Goal: Obtain resource: Download file/media

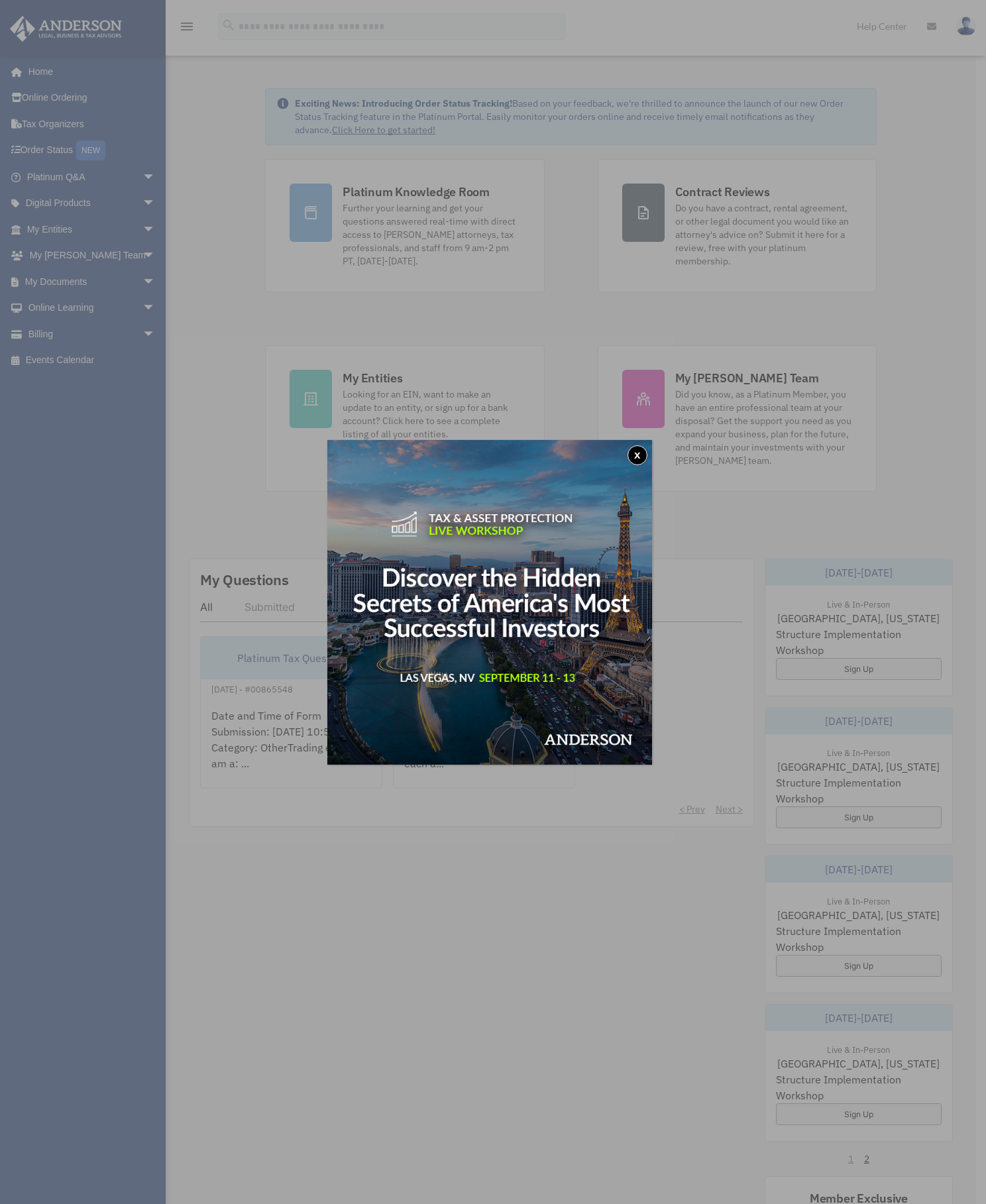
click at [635, 460] on button "x" at bounding box center [637, 455] width 20 height 20
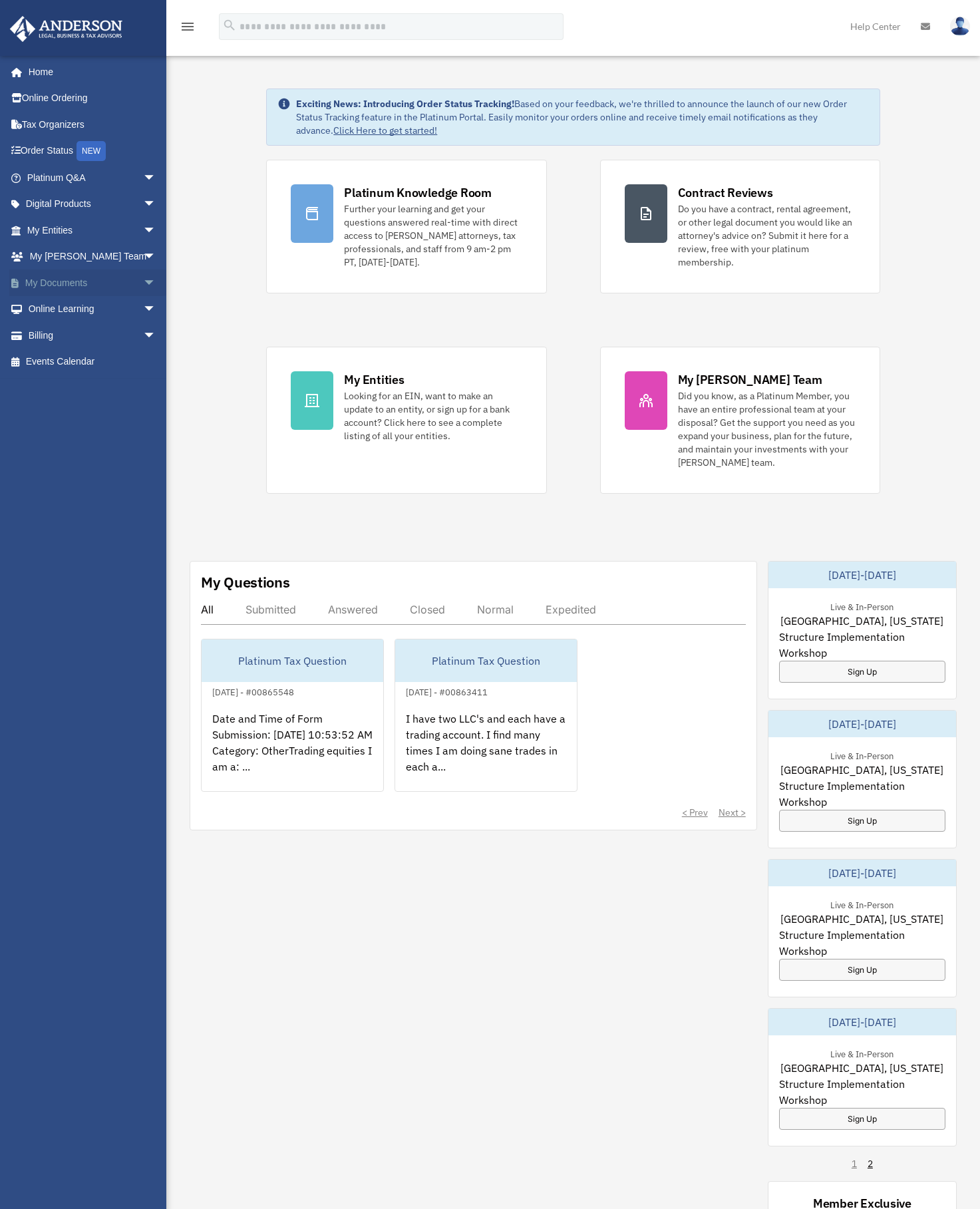
click at [76, 284] on link "My Documents arrow_drop_down" at bounding box center [92, 283] width 167 height 27
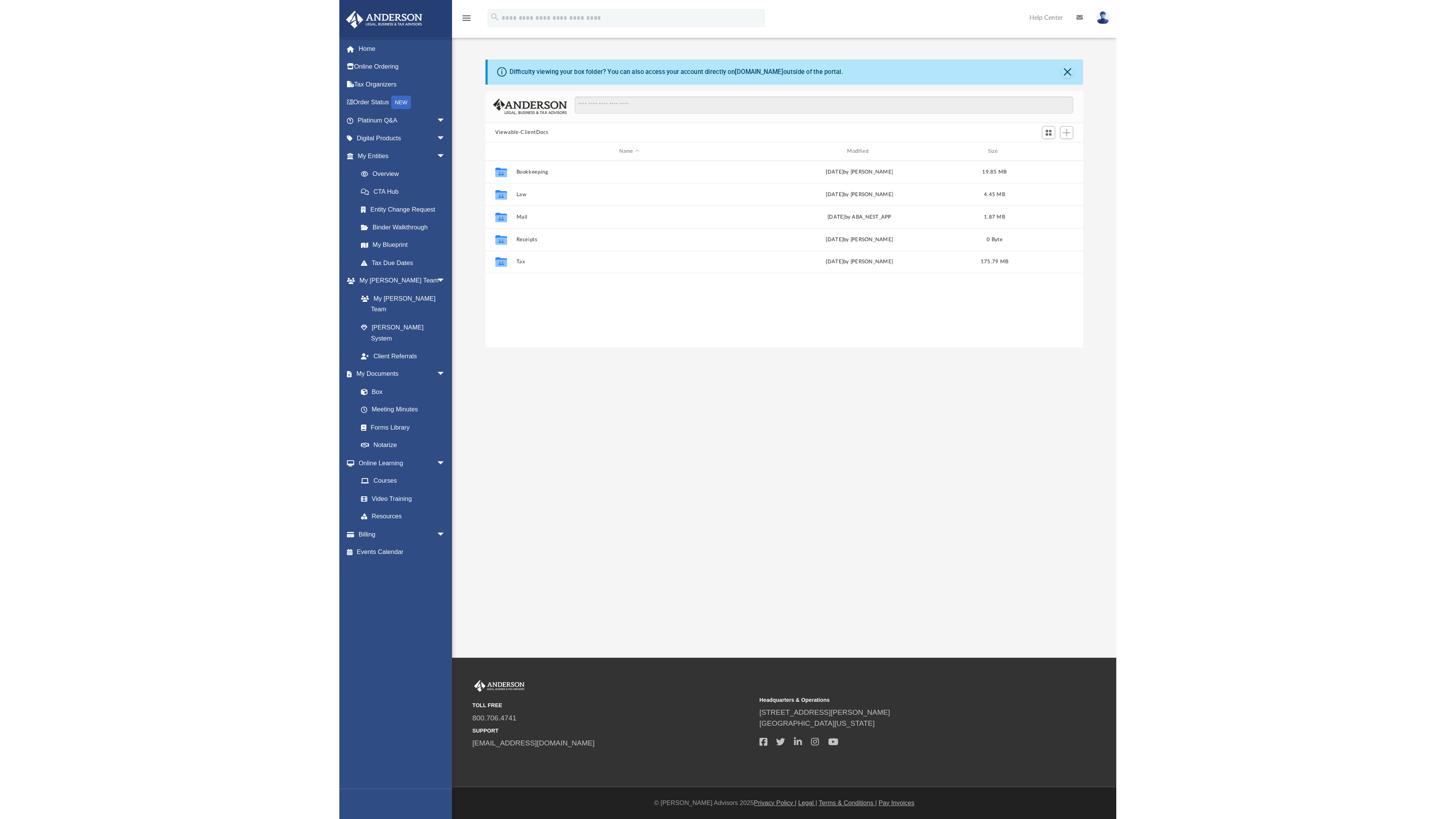
scroll to position [167, 497]
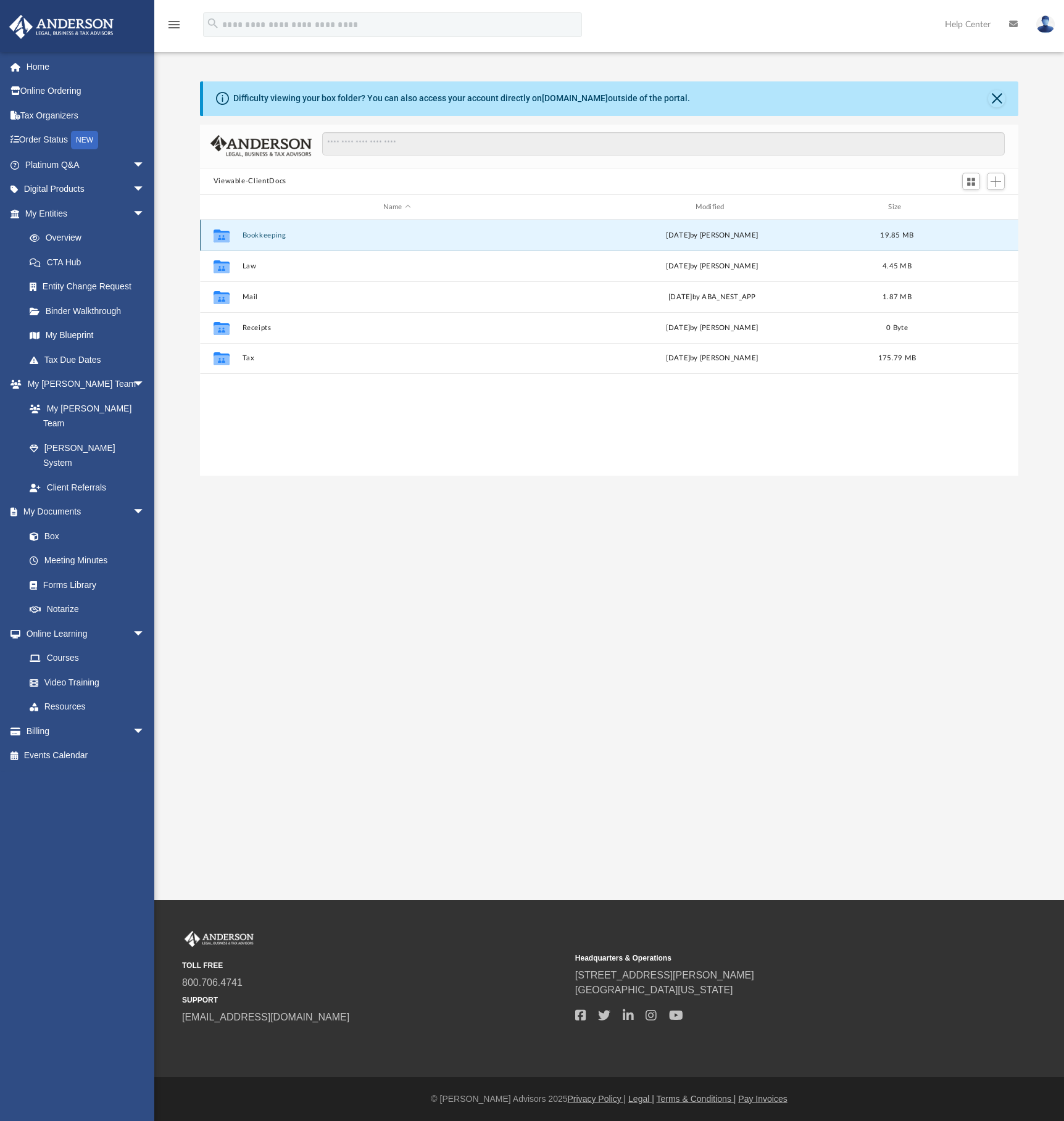
click at [257, 235] on button "Bookkeeping" at bounding box center [396, 235] width 310 height 8
click at [262, 234] on button "[PERSON_NAME], LLC ([DATE] YE)" at bounding box center [396, 235] width 310 height 8
click at [270, 234] on button "2024 Financials for Review" at bounding box center [396, 235] width 310 height 8
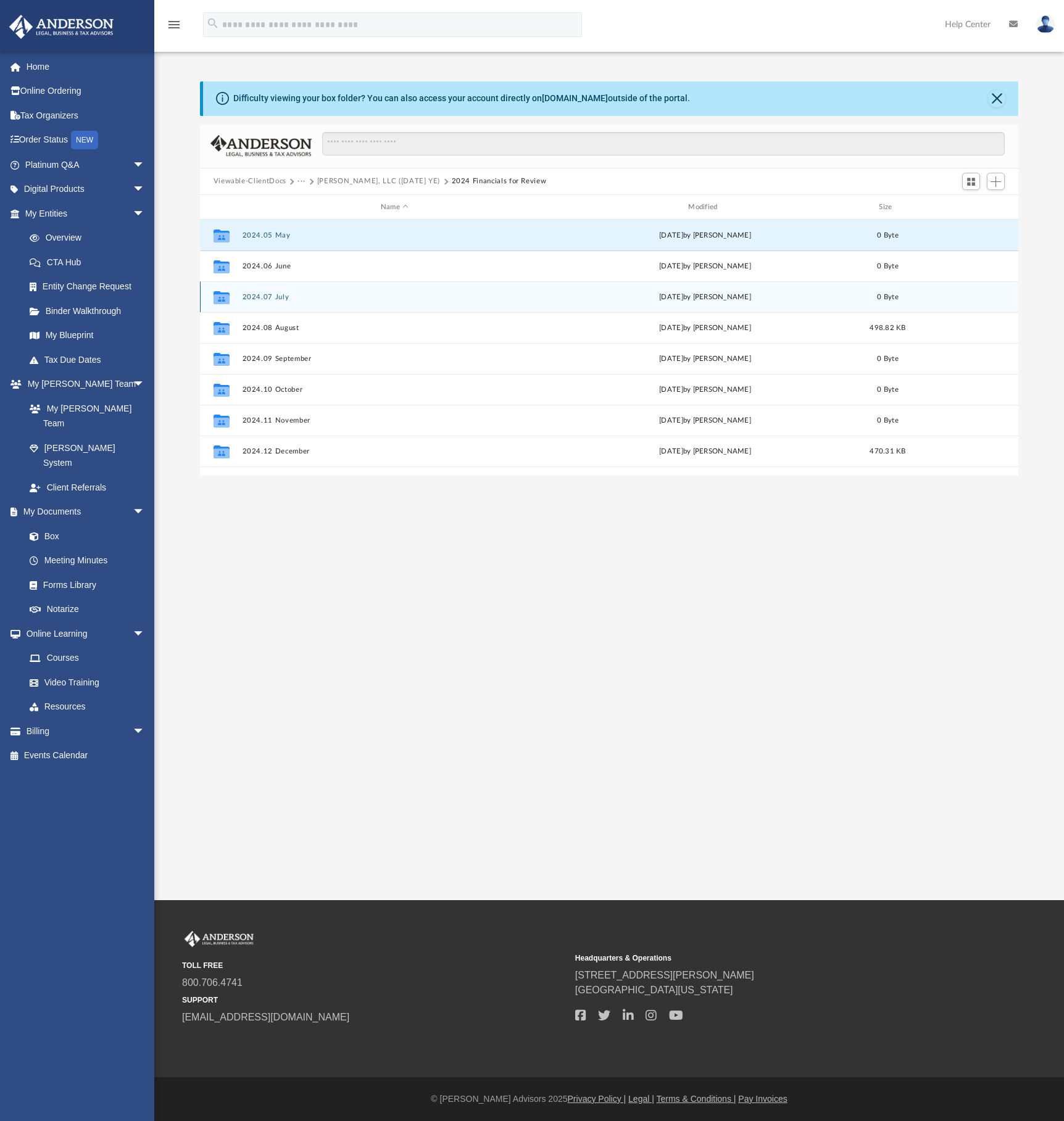
drag, startPoint x: 270, startPoint y: 234, endPoint x: 366, endPoint y: 292, distance: 112.2
click at [366, 292] on div "Collaborated Folder 2024.05 May [DATE] by [PERSON_NAME] 0 Byte Collaborated Fol…" at bounding box center [609, 359] width 818 height 278
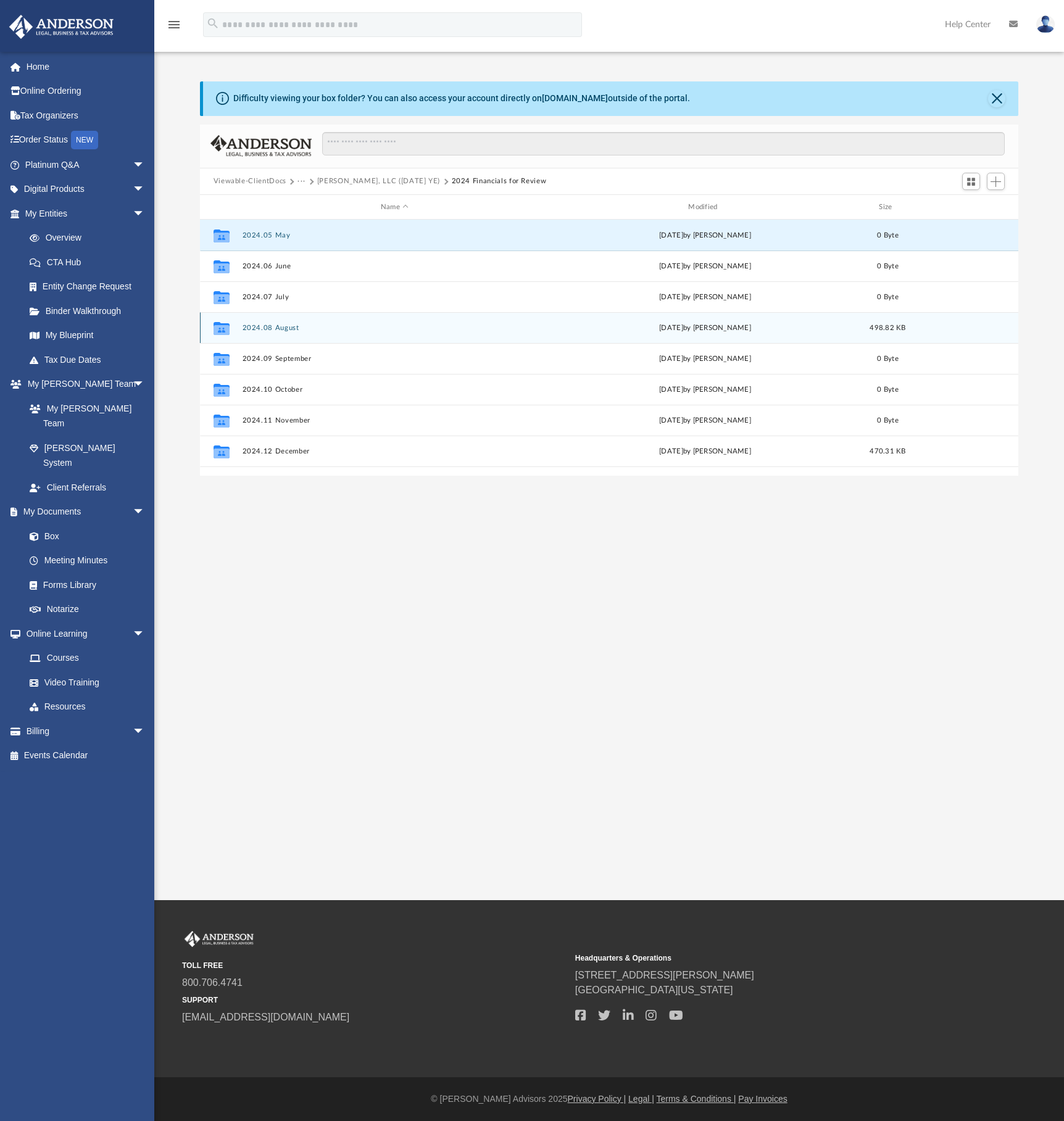
click at [286, 329] on button "2024.08 August" at bounding box center [394, 327] width 304 height 8
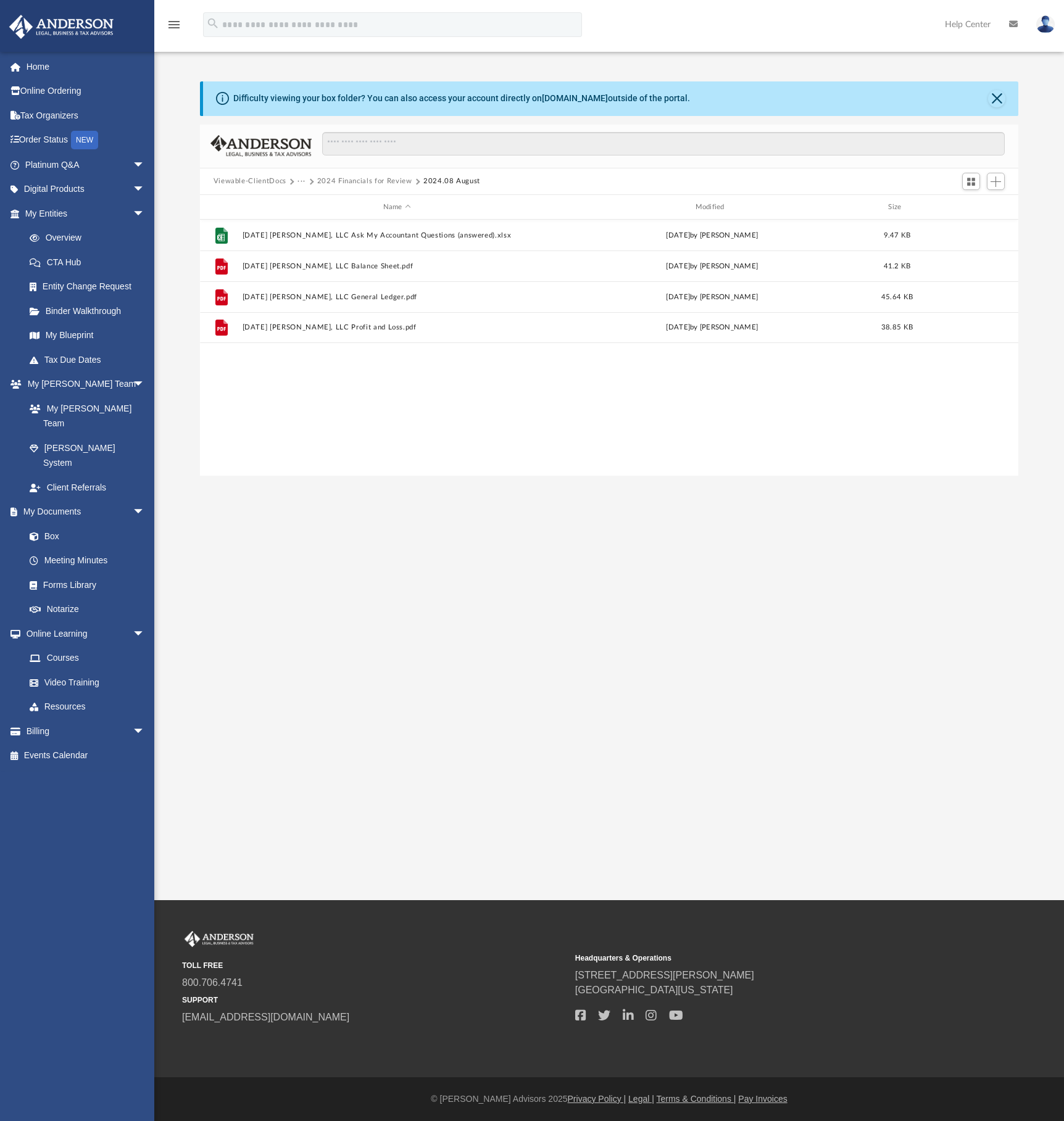
click at [385, 180] on button "2024 Financials for Review" at bounding box center [364, 181] width 95 height 11
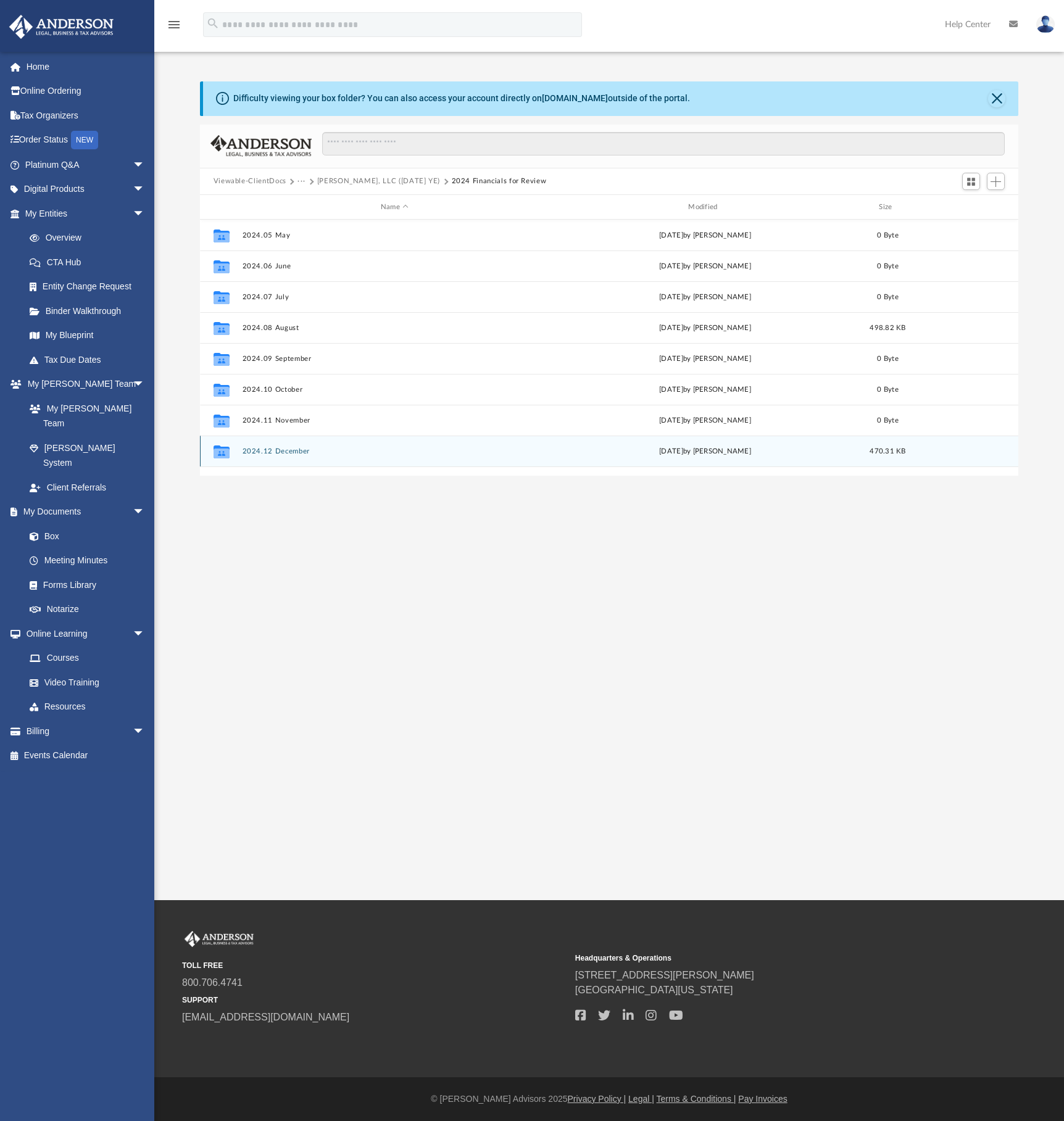
click at [279, 452] on button "2024.12 December" at bounding box center [394, 451] width 304 height 8
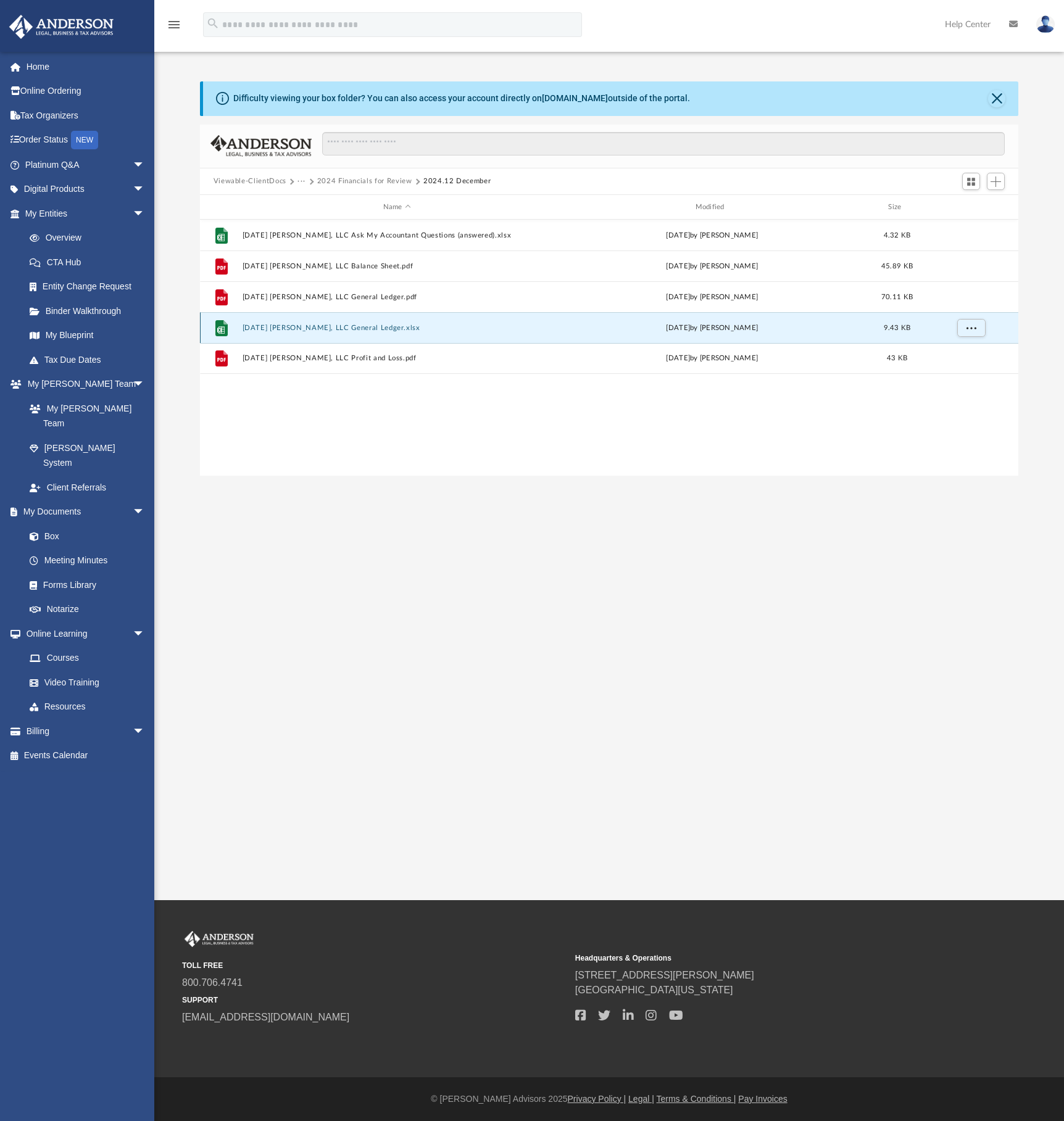
click at [312, 329] on button "[DATE] [PERSON_NAME], LLC General Ledger.xlsx" at bounding box center [396, 327] width 310 height 8
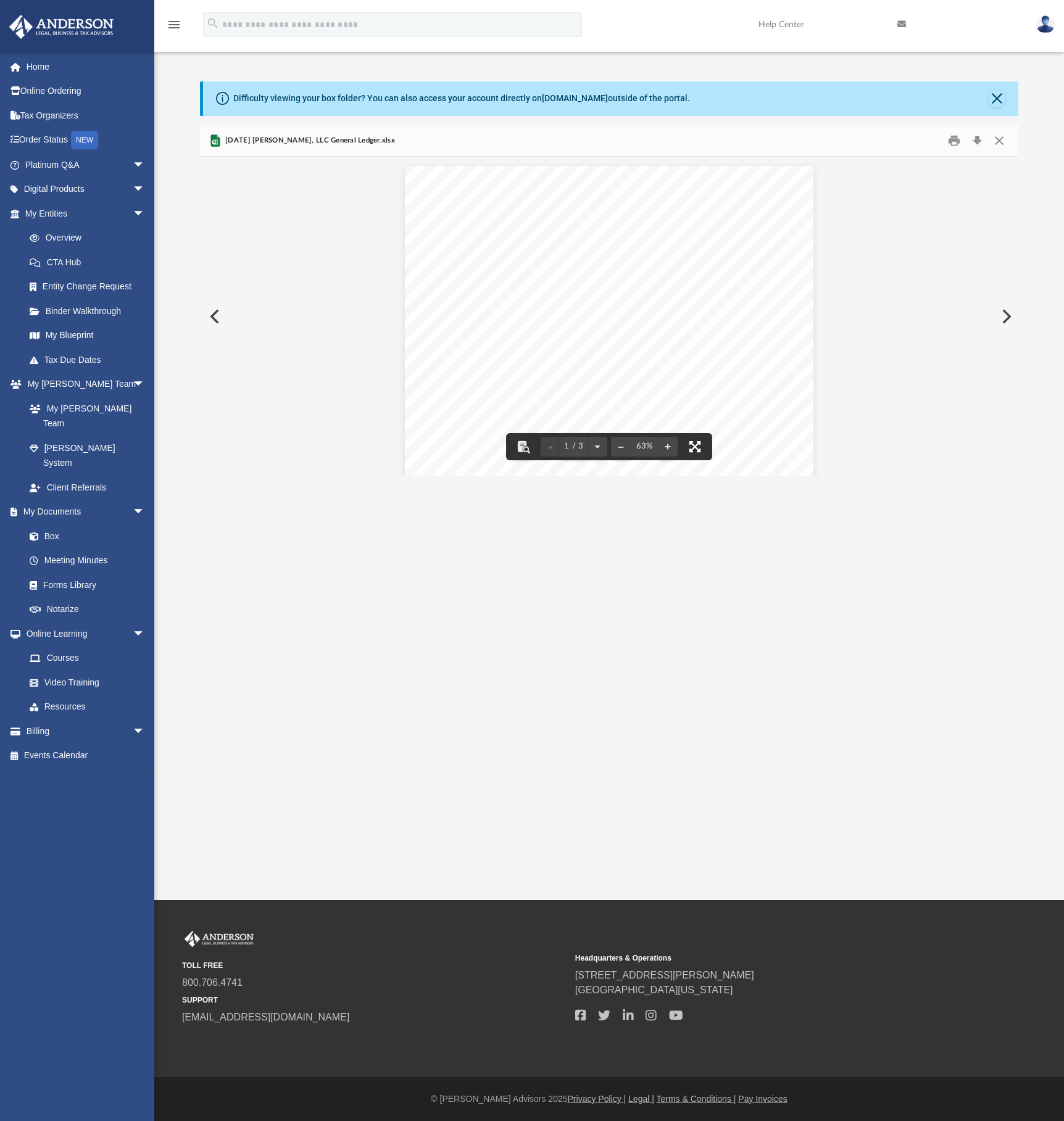
click at [696, 445] on button "File preview" at bounding box center [695, 447] width 28 height 28
click at [918, 141] on button "Close" at bounding box center [999, 140] width 22 height 19
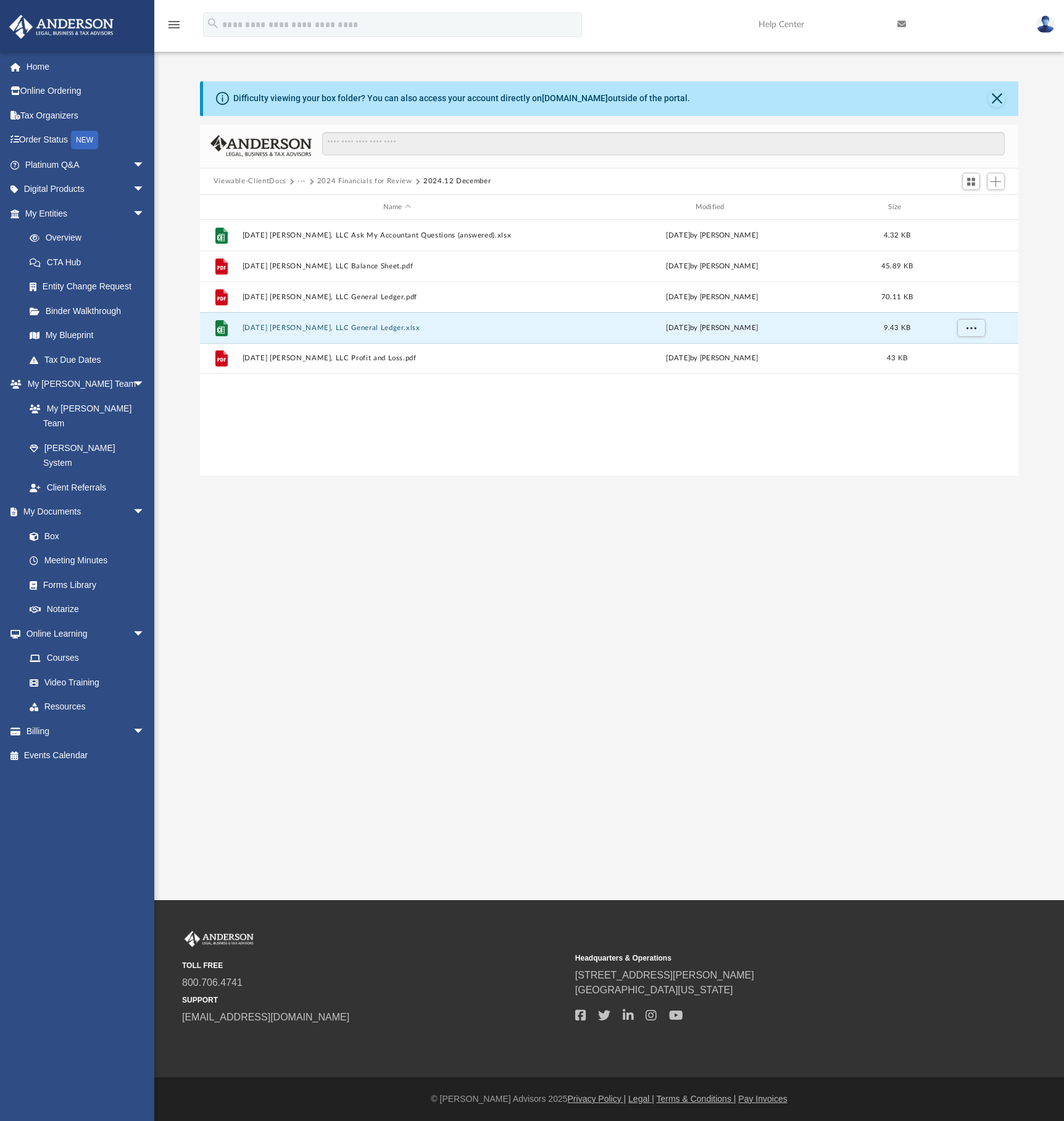
click at [372, 184] on button "2024 Financials for Review" at bounding box center [364, 181] width 95 height 11
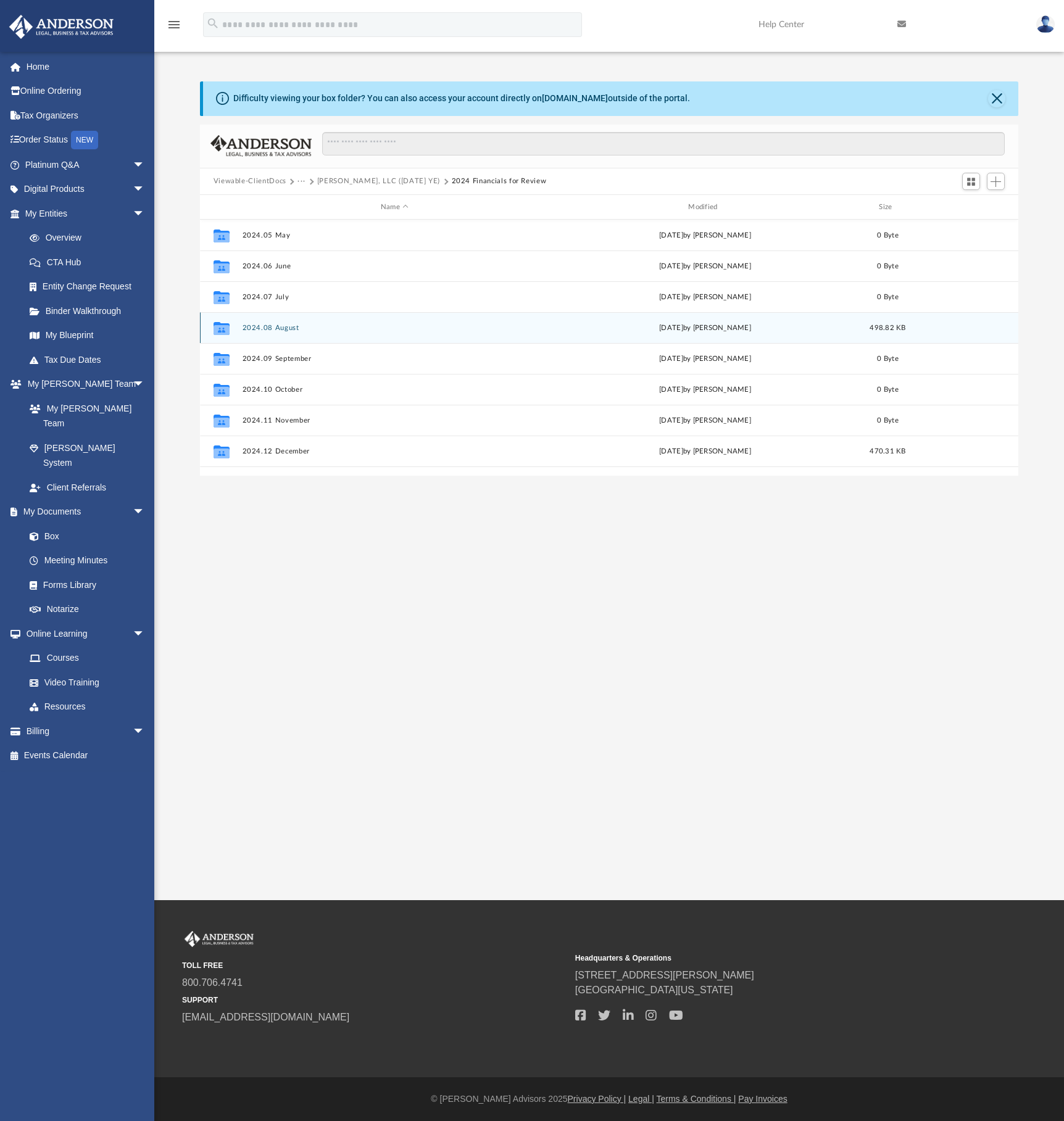
click at [695, 334] on div "Collaborated Folder 2024.08 August [DATE] by [PERSON_NAME] 498.82 KB" at bounding box center [609, 327] width 818 height 31
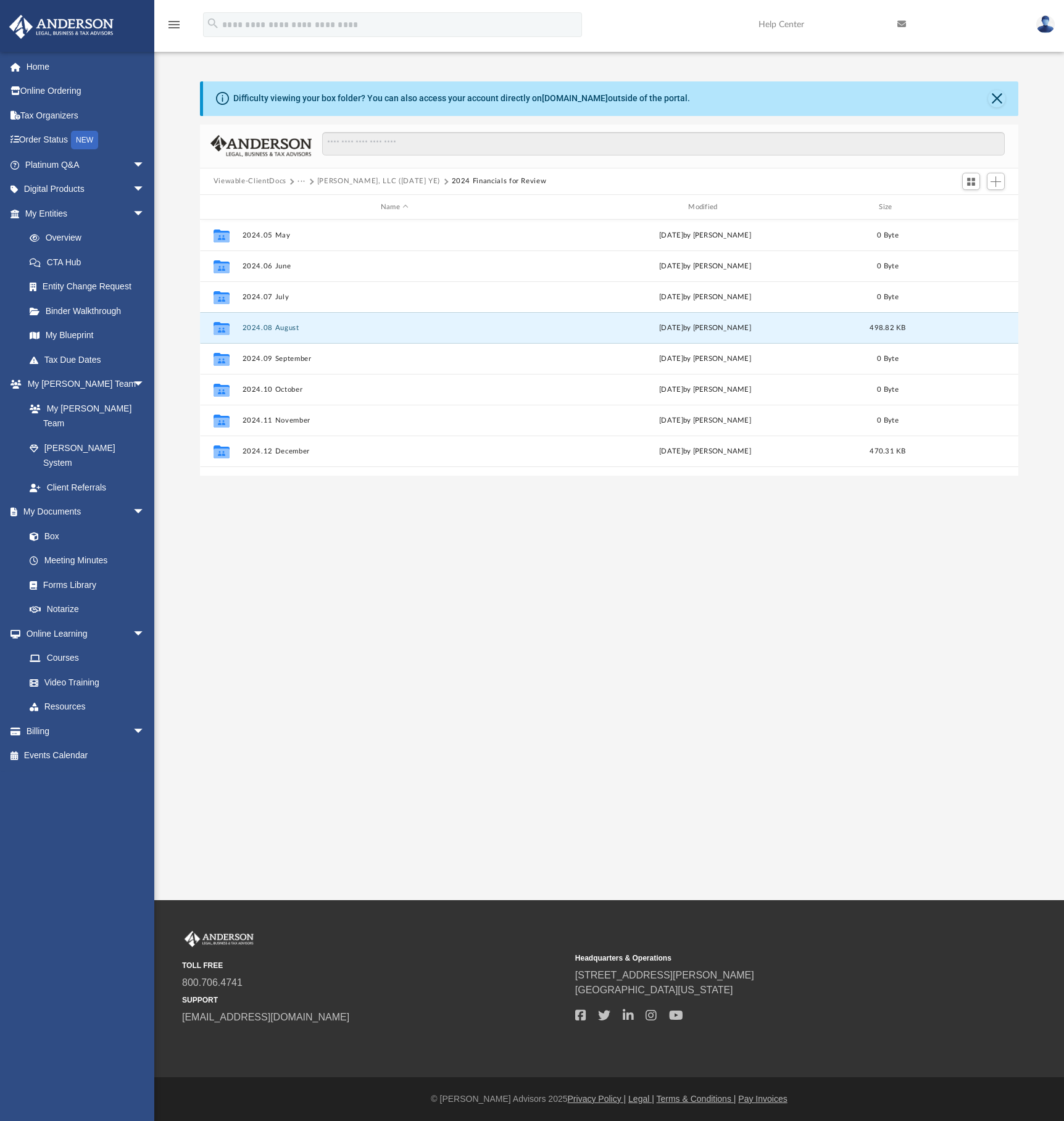
click at [366, 183] on button "[PERSON_NAME], LLC ([DATE] YE)" at bounding box center [379, 181] width 123 height 11
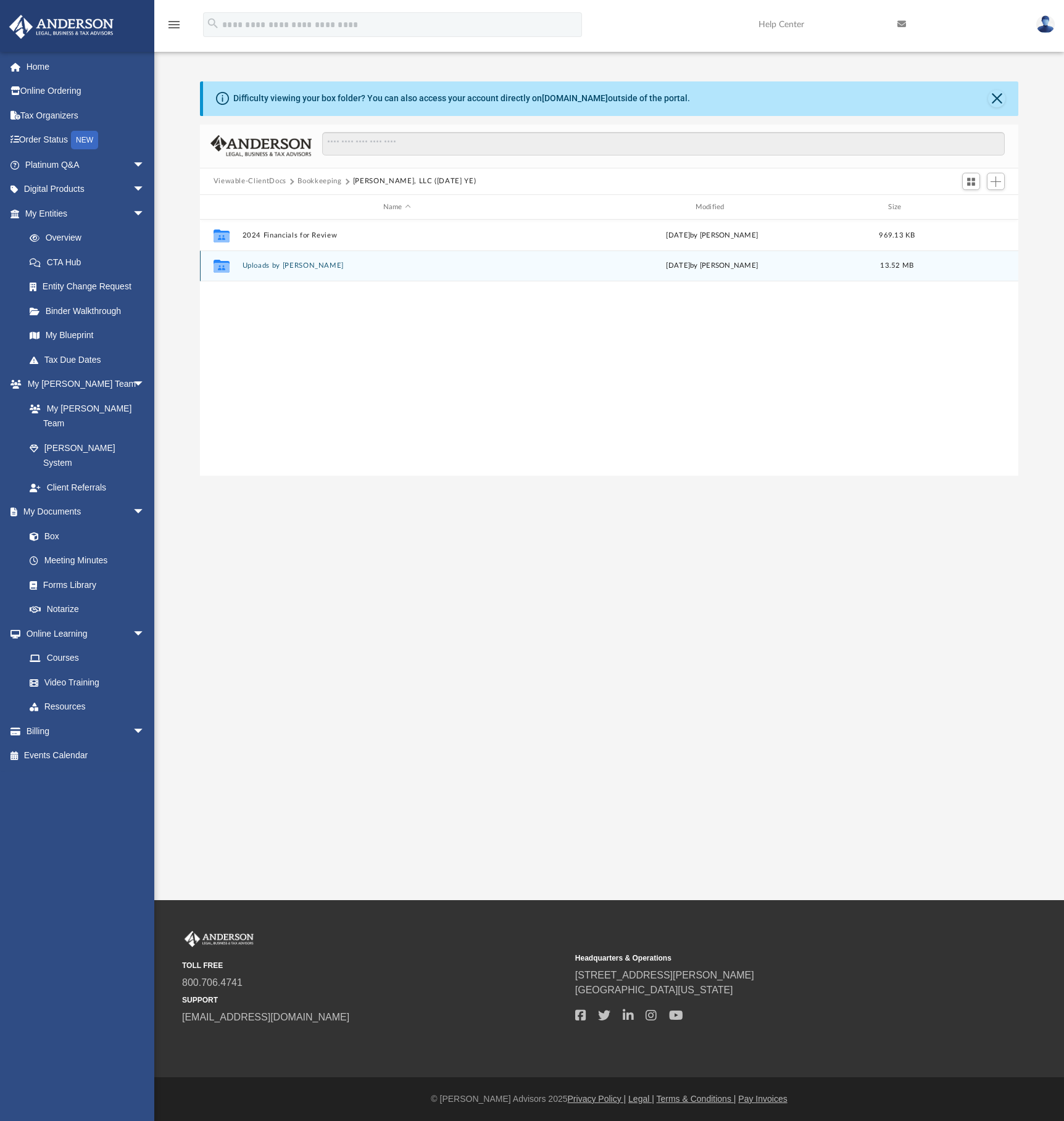
click at [287, 269] on button "Uploads by [PERSON_NAME]" at bounding box center [396, 266] width 310 height 8
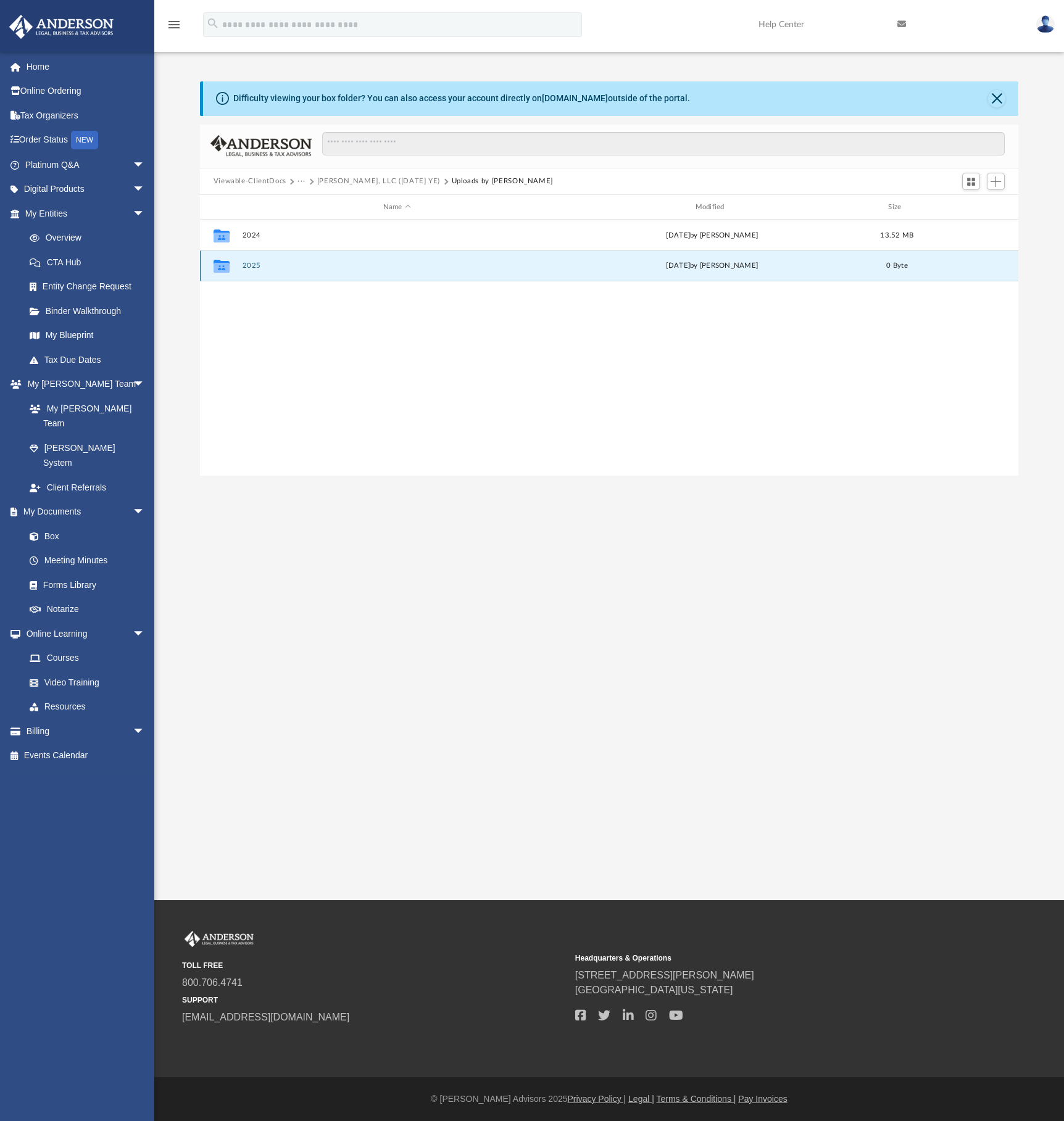
click at [250, 267] on button "2025" at bounding box center [396, 266] width 310 height 8
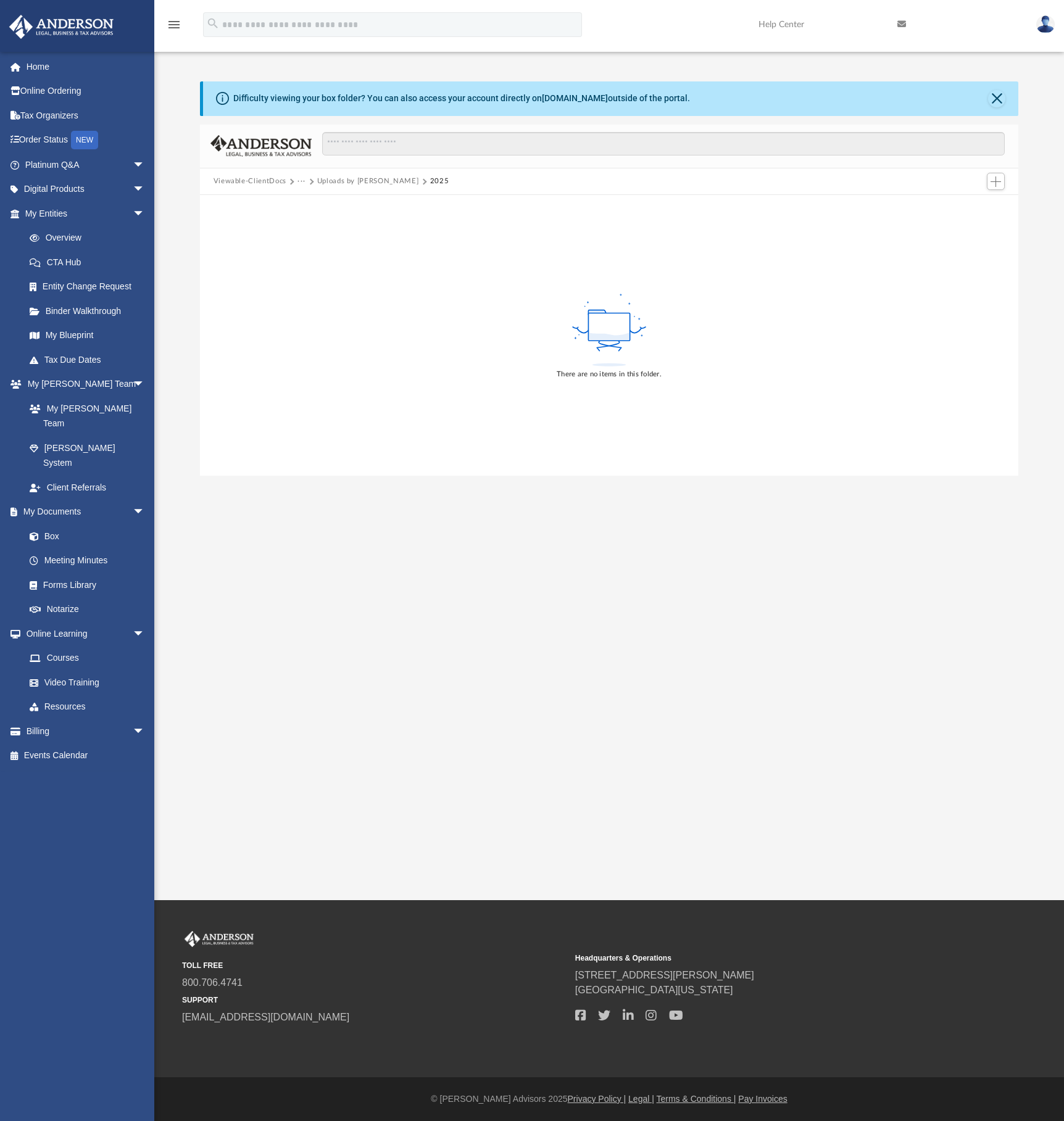
click at [344, 180] on button "Uploads by [PERSON_NAME]" at bounding box center [368, 181] width 102 height 11
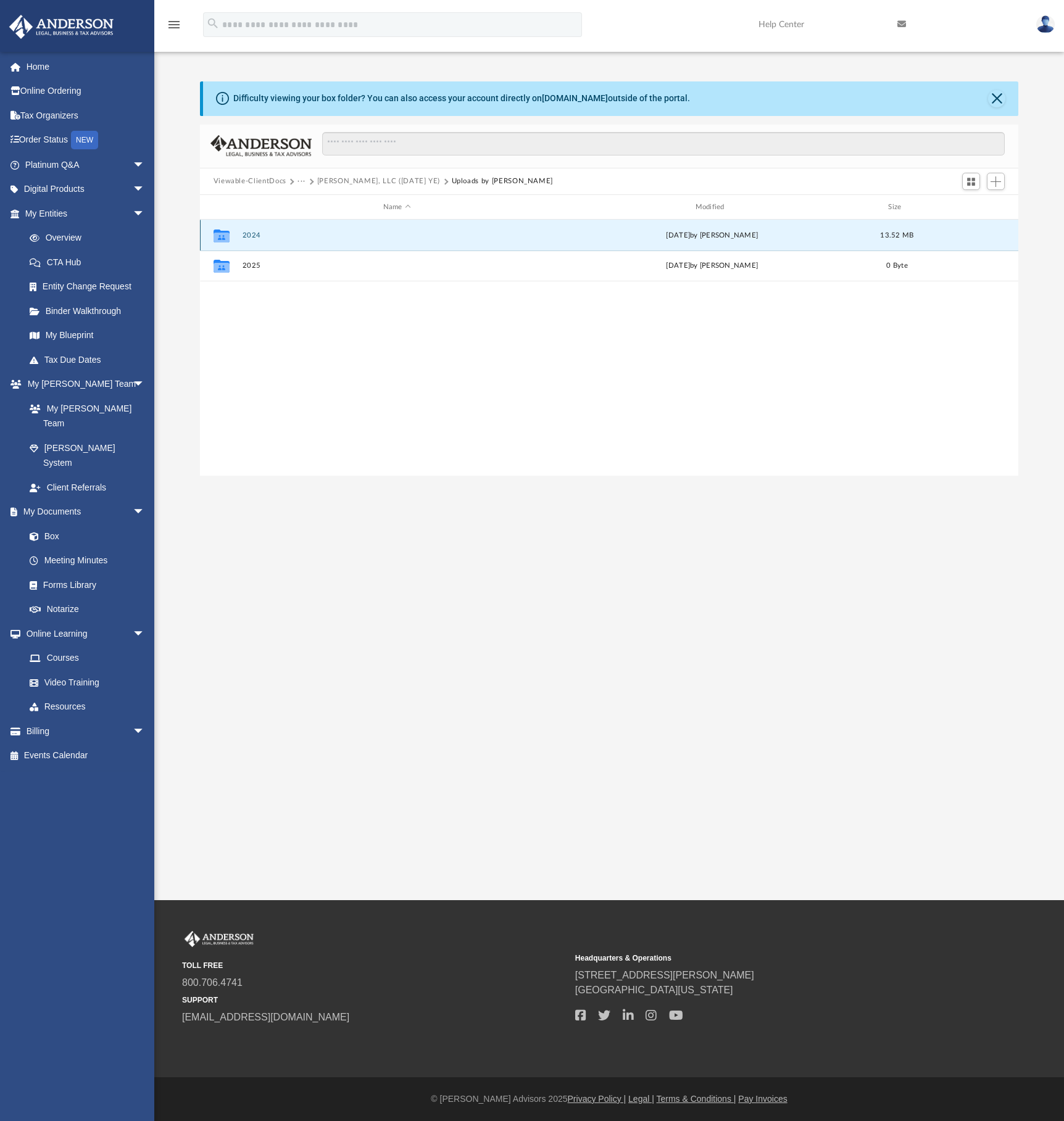
click at [250, 237] on button "2024" at bounding box center [396, 235] width 310 height 8
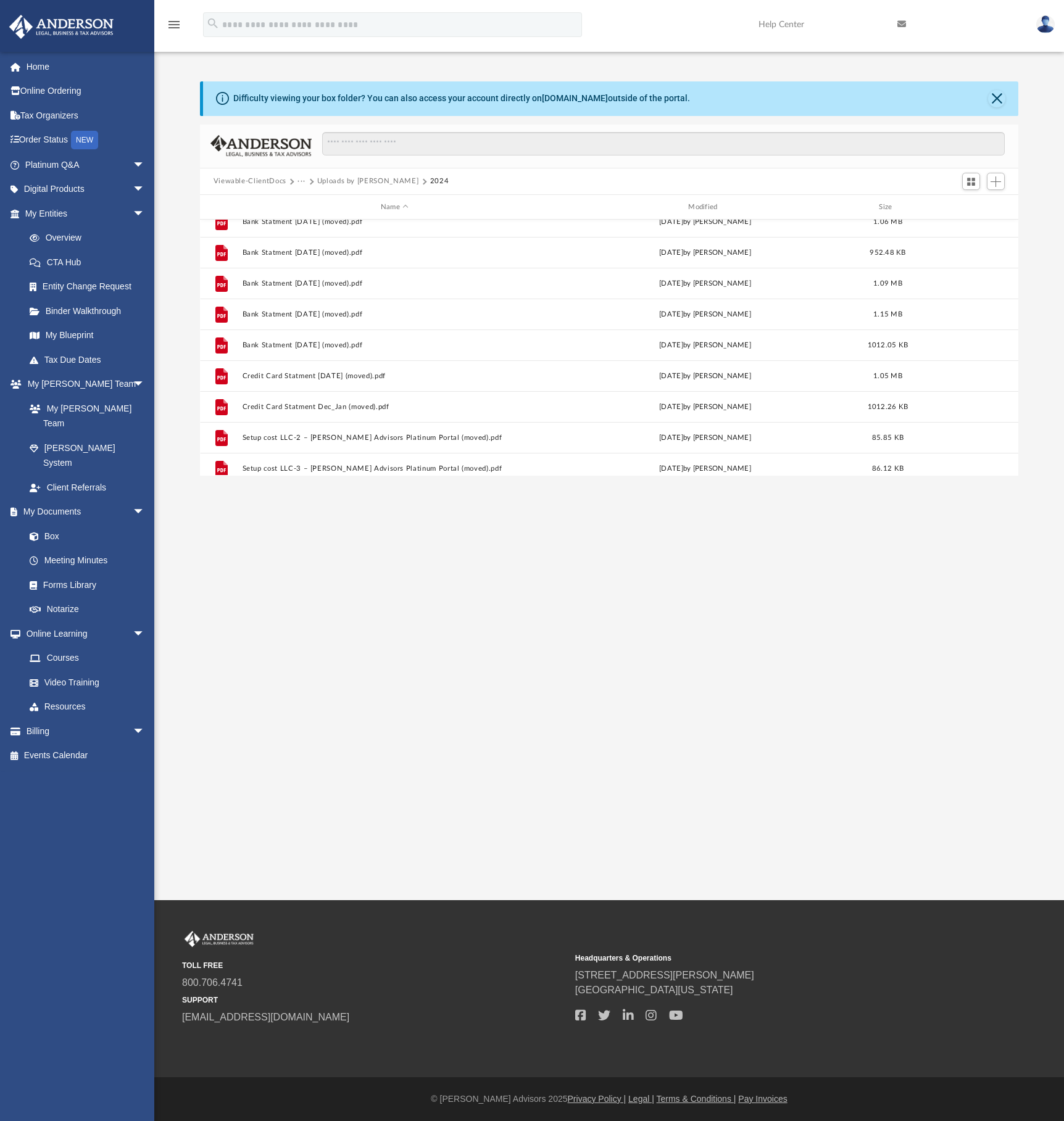
scroll to position [300, 0]
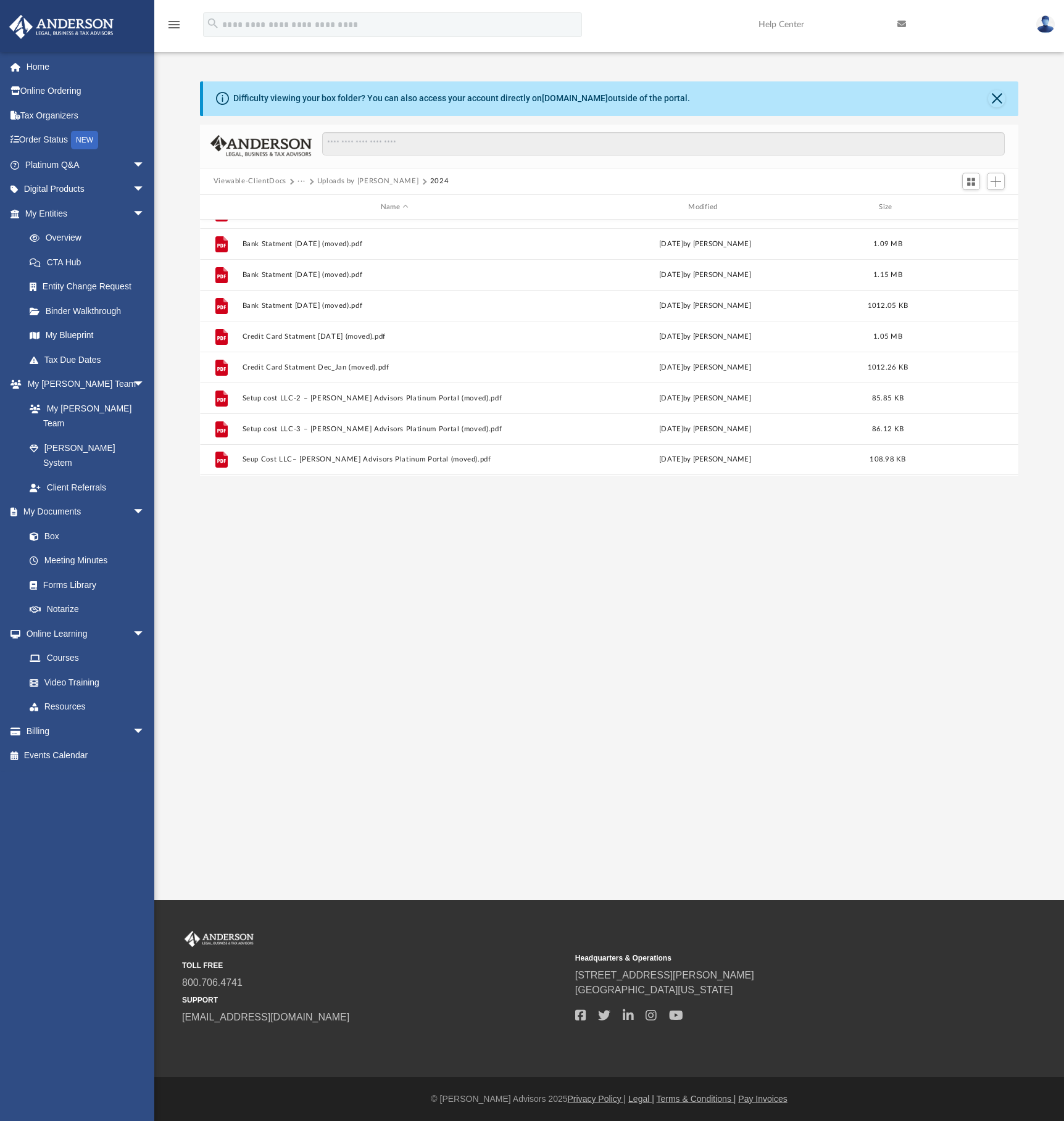
click at [360, 183] on button "Uploads by [PERSON_NAME]" at bounding box center [368, 181] width 102 height 11
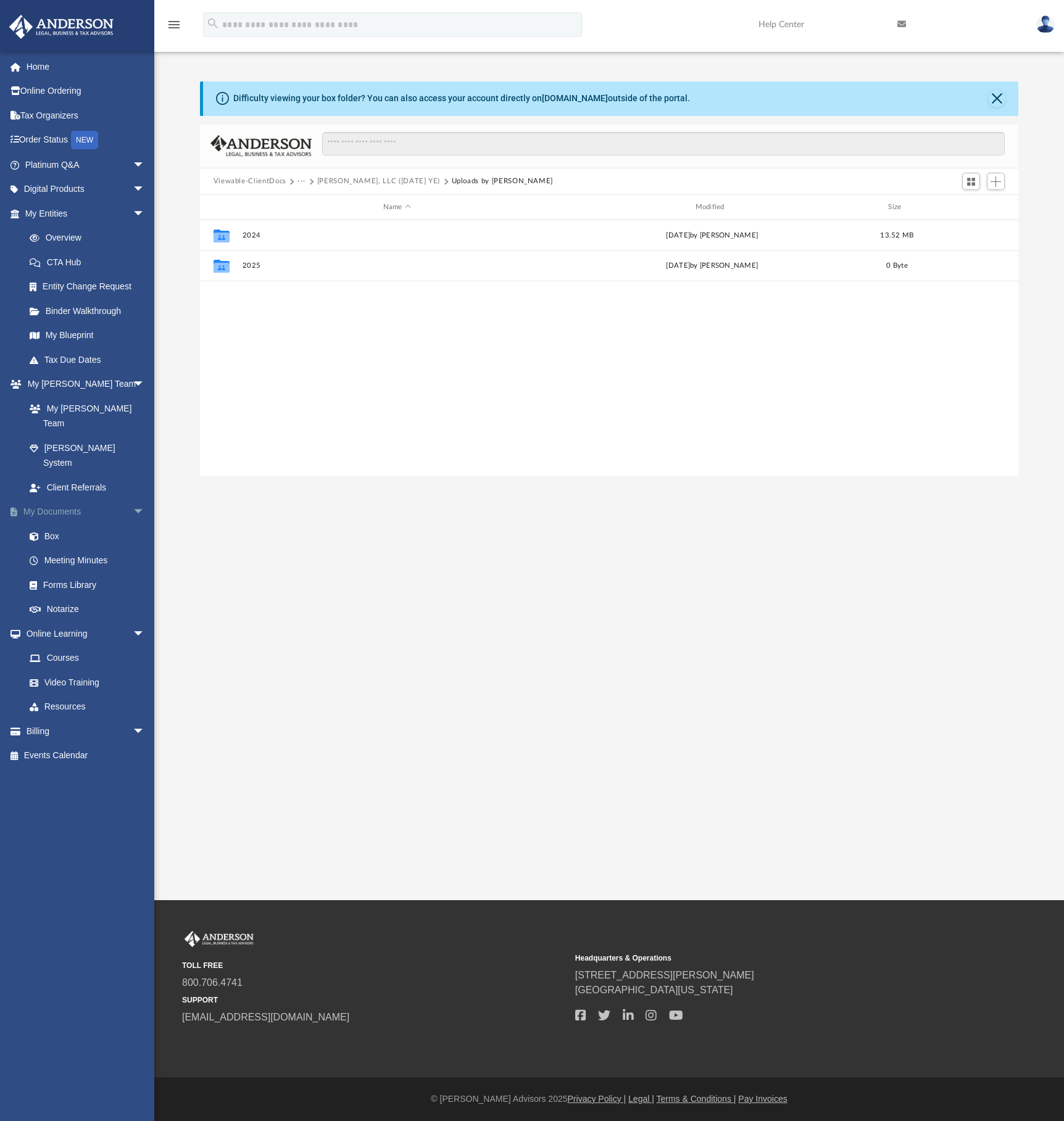
click at [74, 499] on link "My Documents arrow_drop_down" at bounding box center [86, 511] width 154 height 25
click at [64, 499] on link "My Documents arrow_drop_down" at bounding box center [86, 511] width 154 height 25
click at [42, 68] on link "Home" at bounding box center [86, 66] width 154 height 25
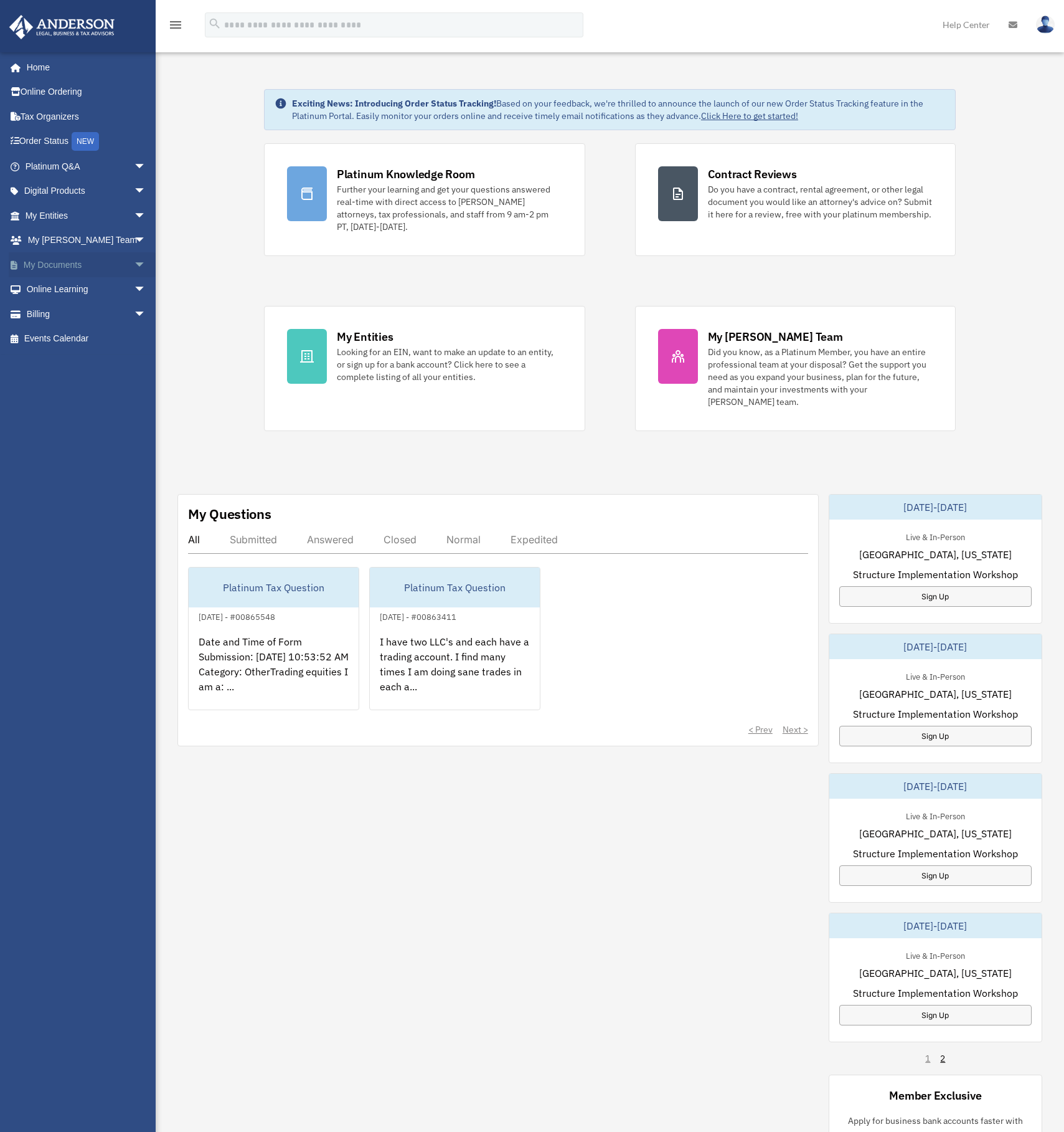
click at [70, 265] on link "My Documents arrow_drop_down" at bounding box center [86, 265] width 156 height 25
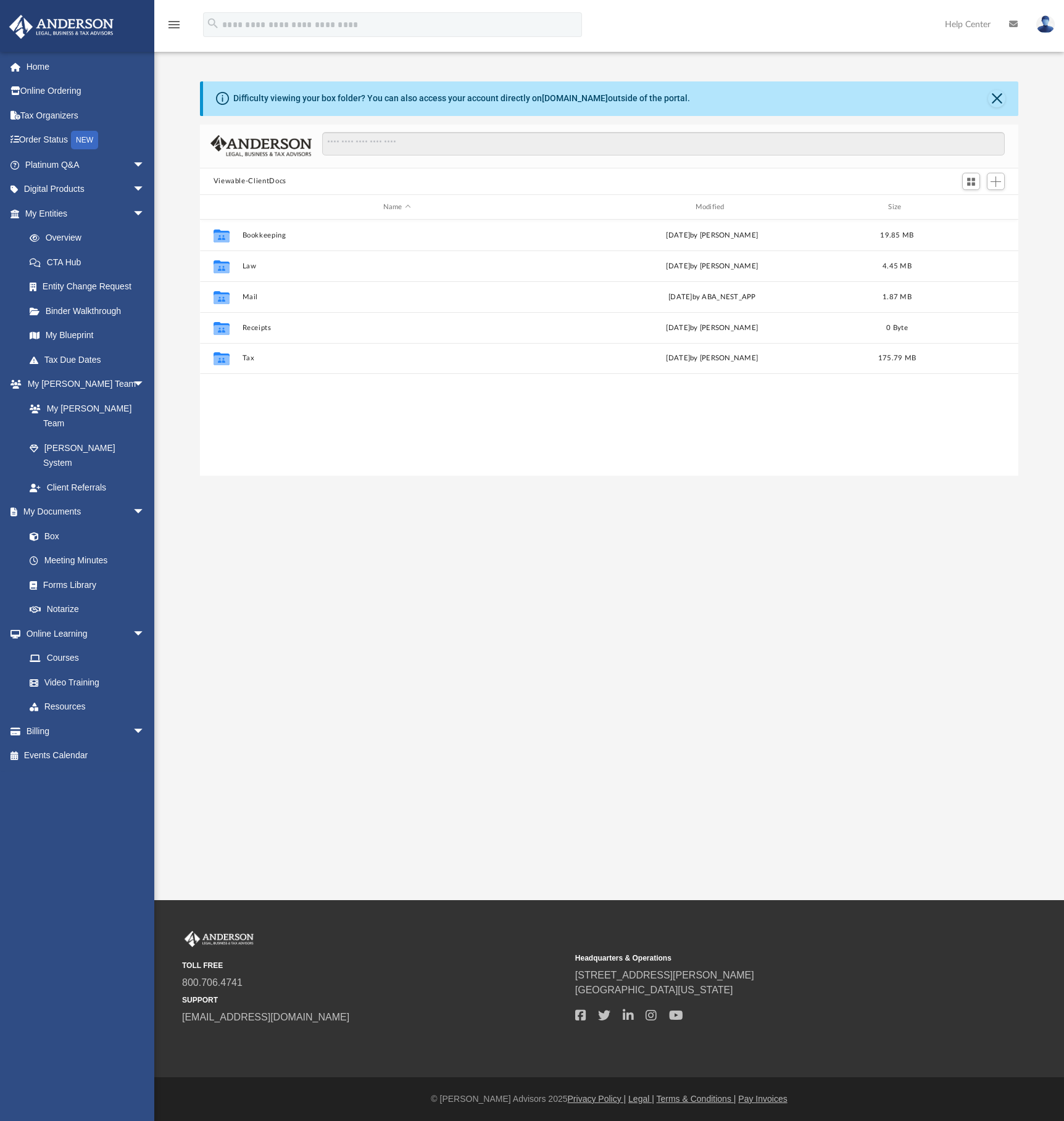
scroll to position [271, 808]
